Goal: Find specific page/section: Find specific page/section

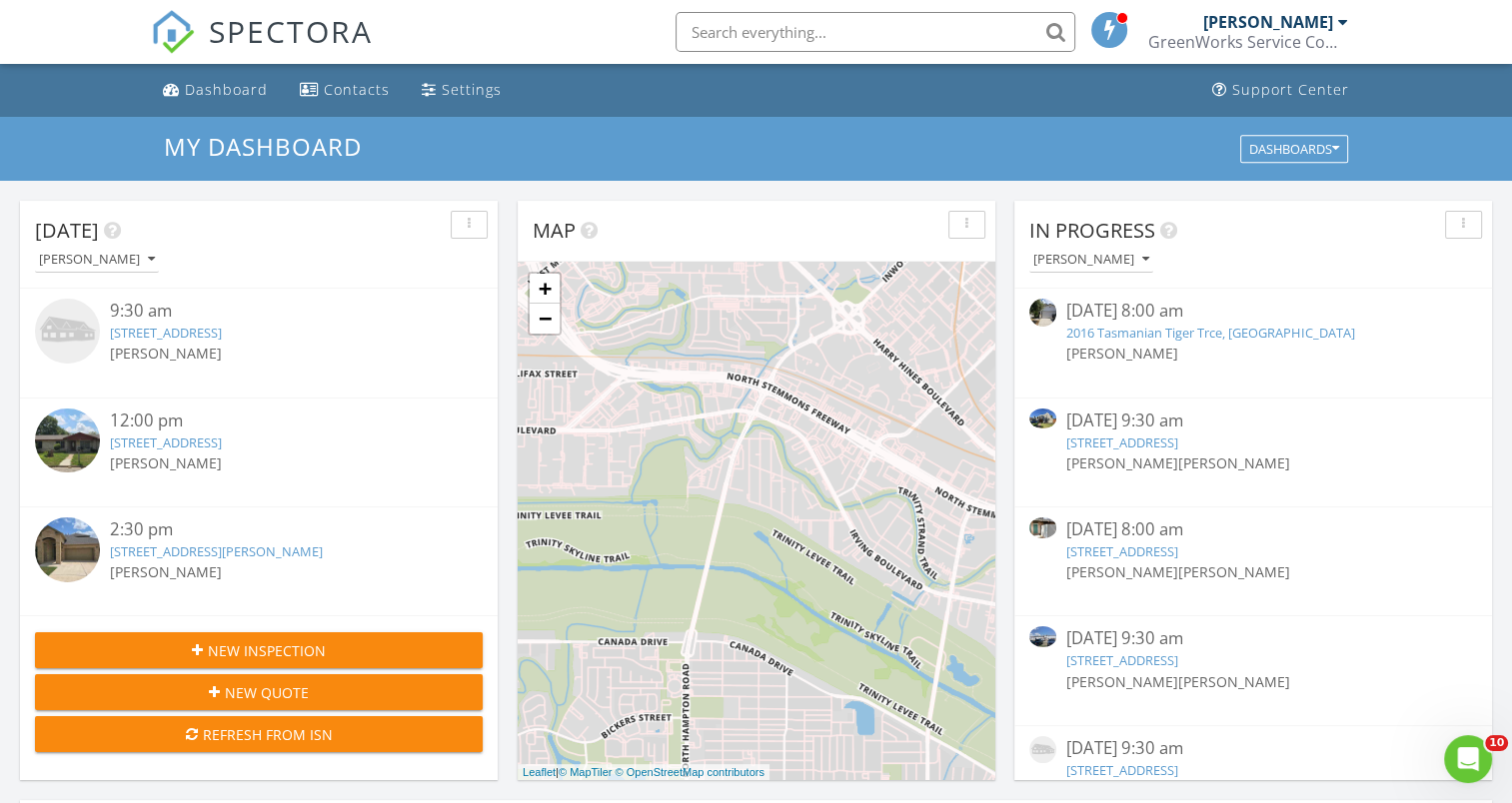
click at [747, 37] on input "text" at bounding box center [875, 32] width 400 height 40
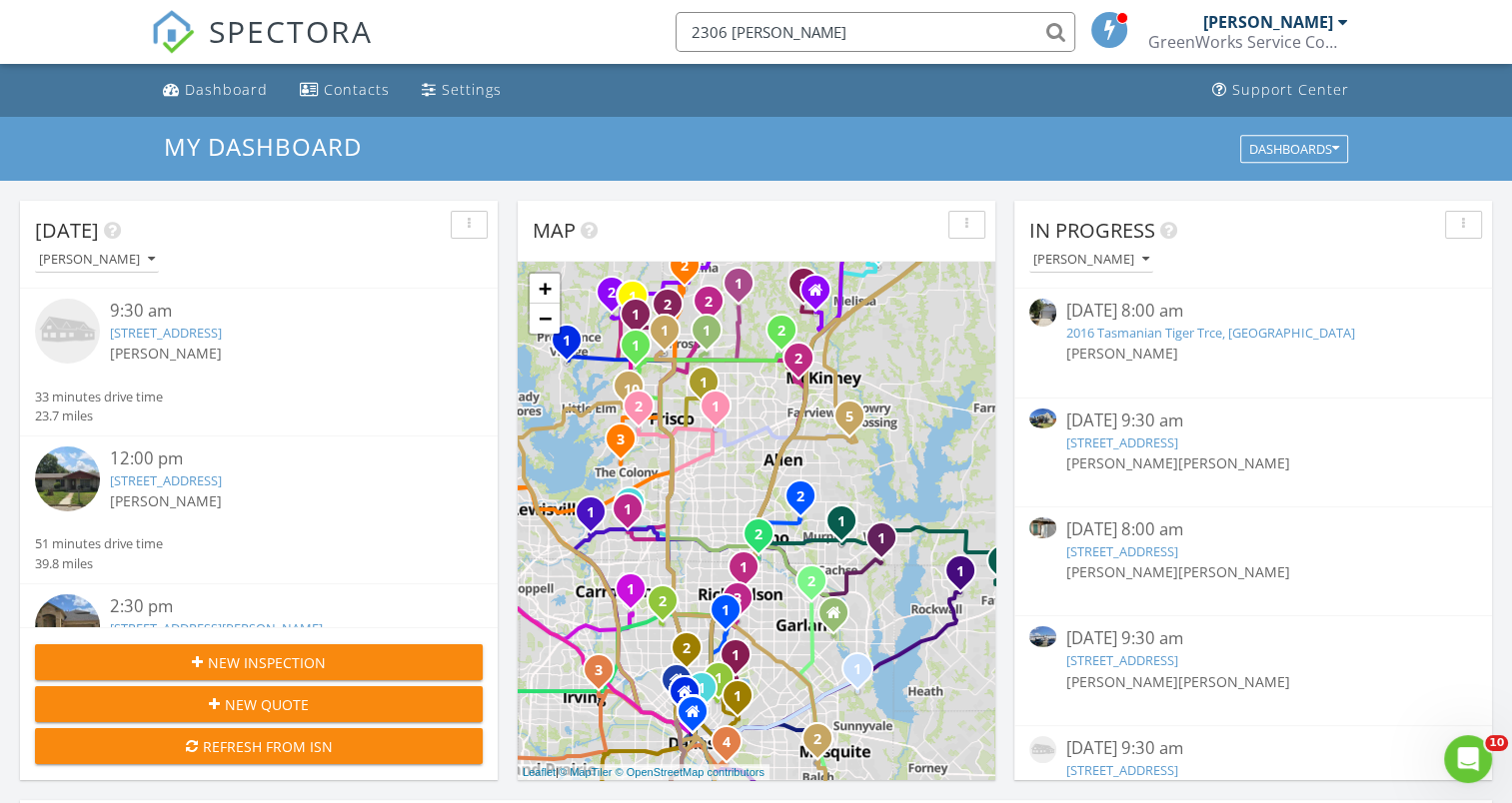
type input "2306 robby"
click at [426, 159] on h3 "My Dashboard" at bounding box center [756, 146] width 1184 height 27
click at [810, 36] on input "2306 robby" at bounding box center [875, 32] width 400 height 40
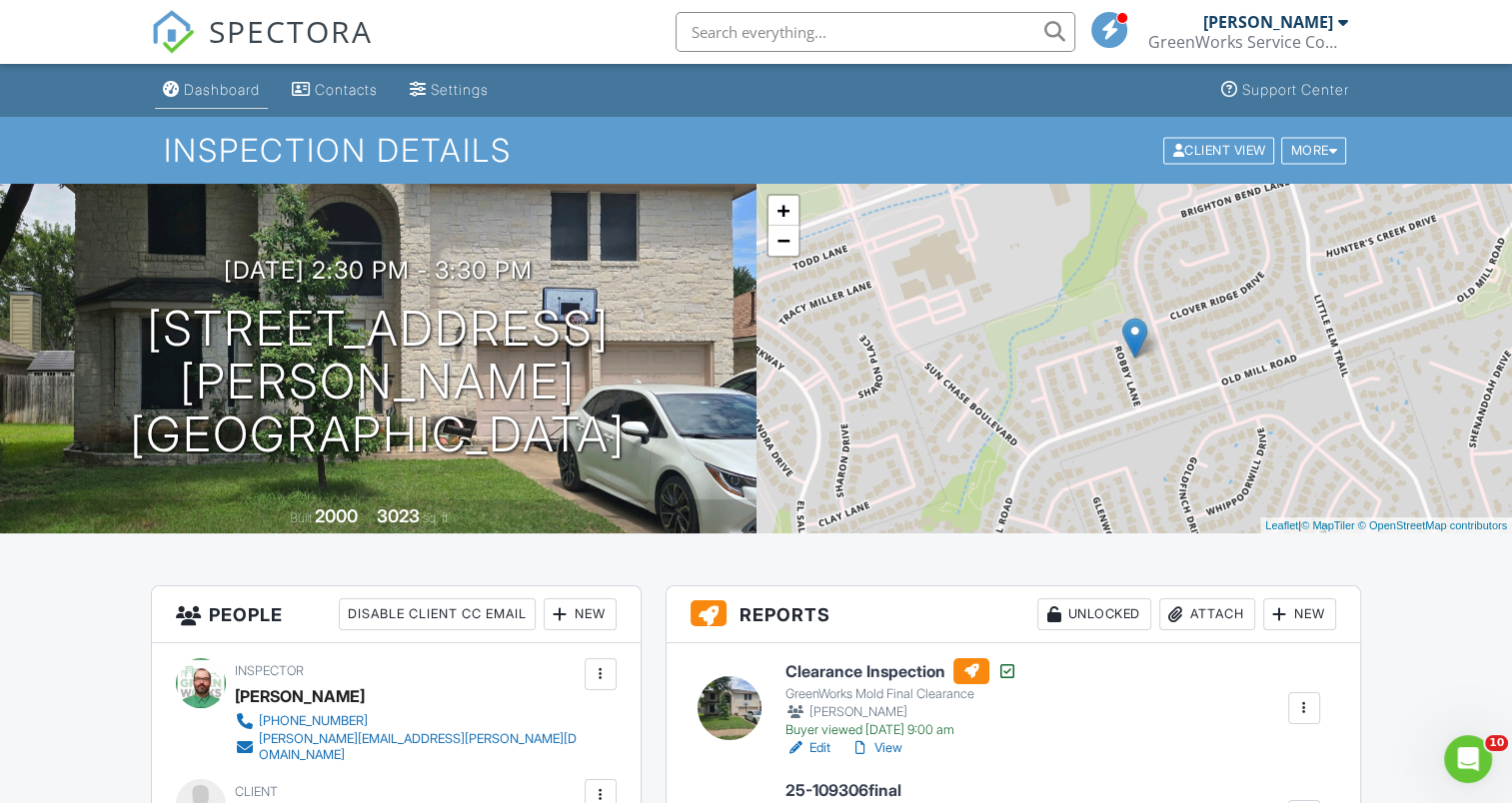
click at [204, 96] on div "Dashboard" at bounding box center [222, 89] width 76 height 17
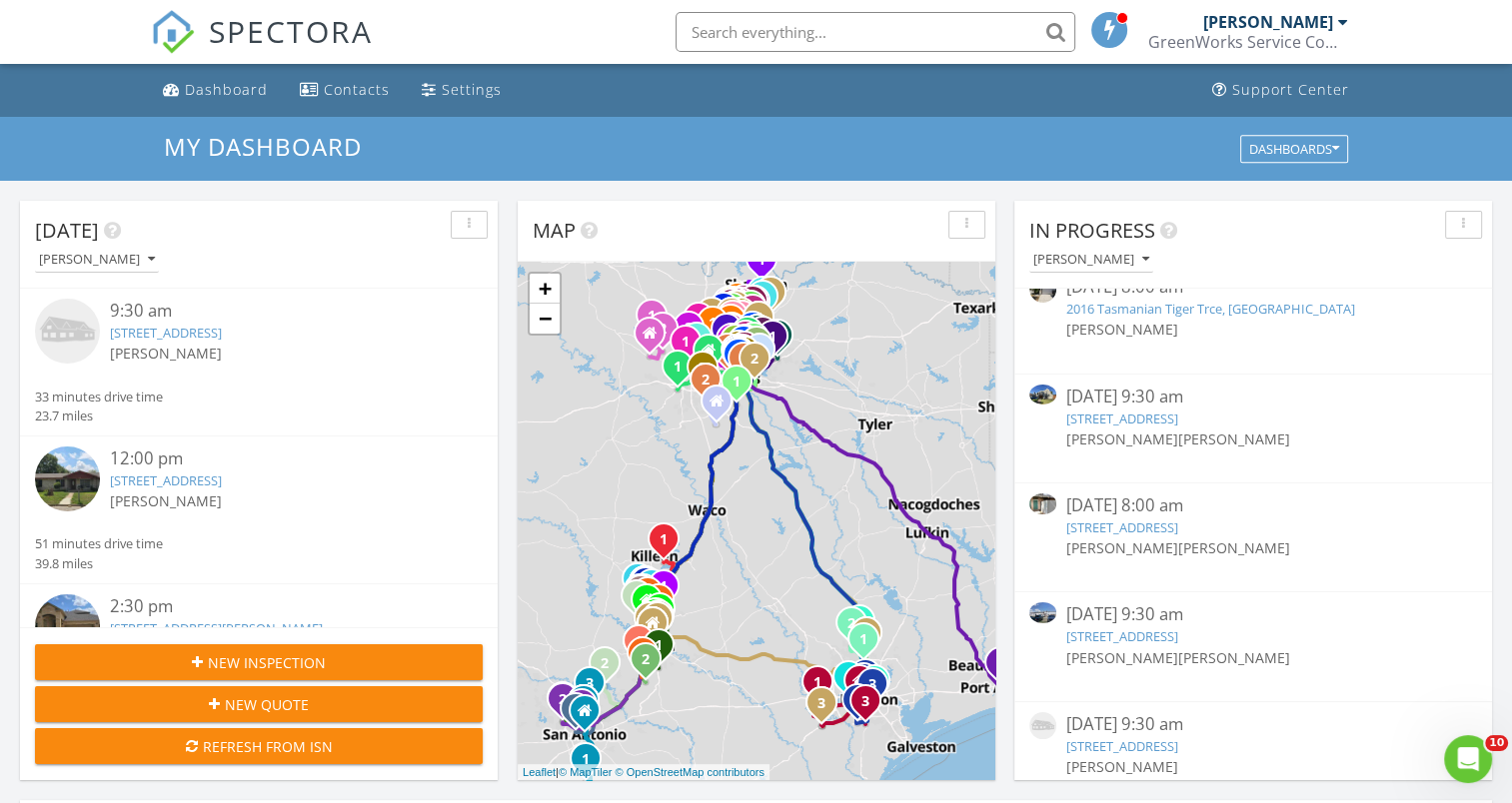
scroll to position [100, 0]
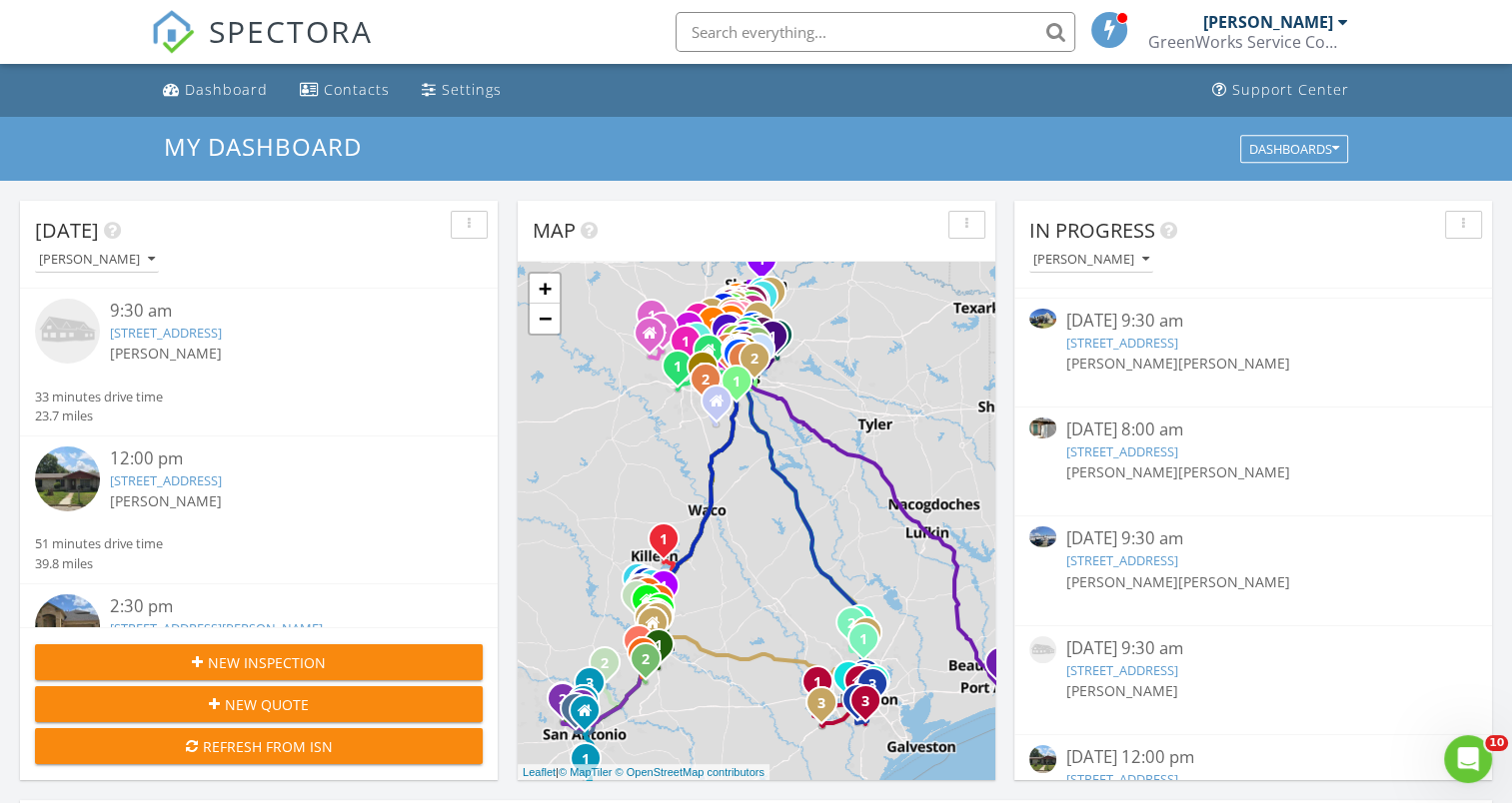
click at [1115, 318] on div "08/23/25 9:30 am" at bounding box center [1252, 321] width 373 height 25
